Goal: Task Accomplishment & Management: Complete application form

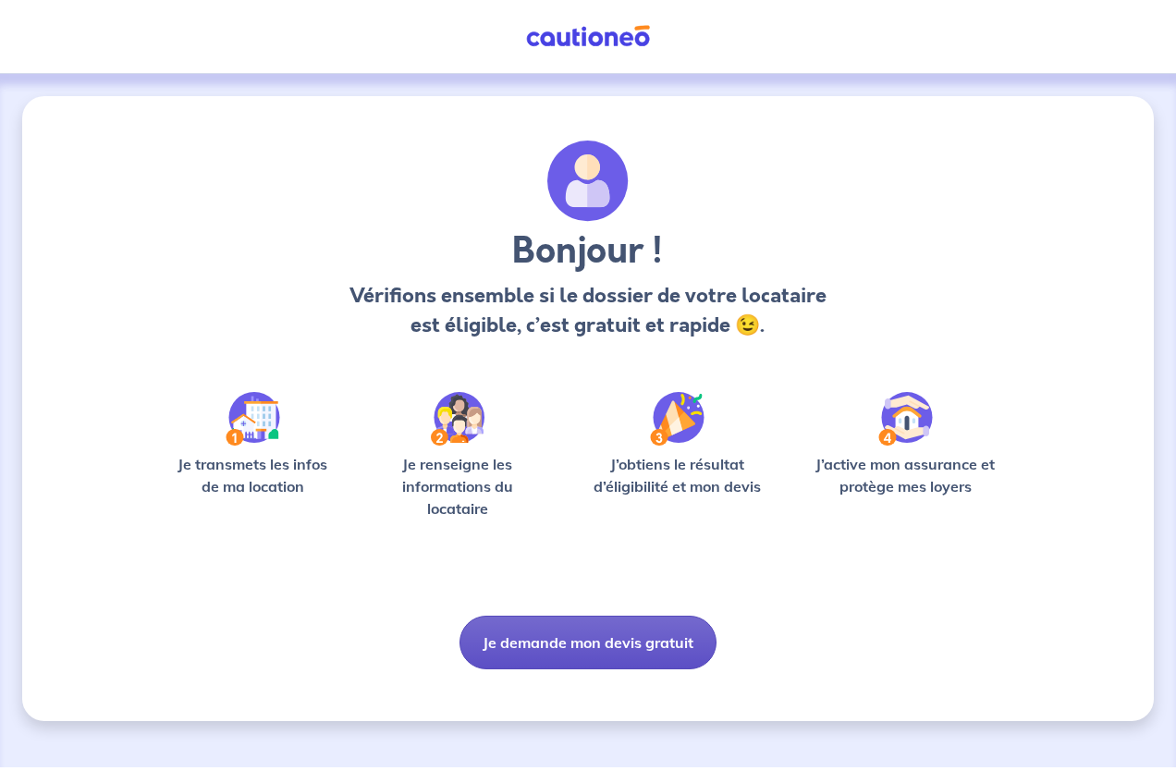
click at [572, 643] on button "Je demande mon devis gratuit" at bounding box center [587, 643] width 257 height 54
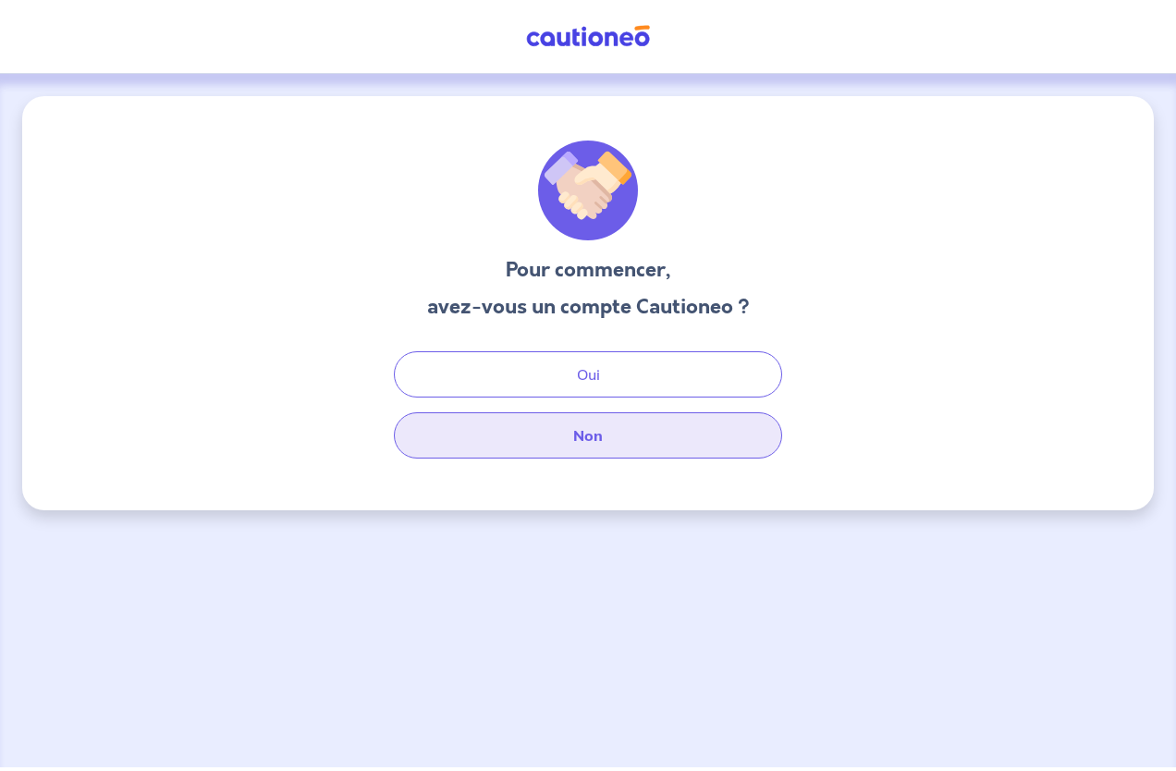
click at [574, 440] on button "Non" at bounding box center [588, 435] width 388 height 46
